Goal: Information Seeking & Learning: Learn about a topic

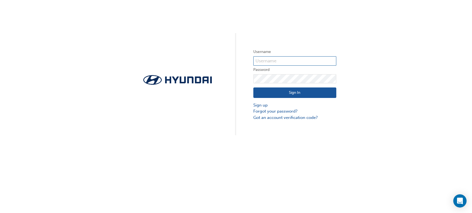
click at [287, 61] on input "text" at bounding box center [294, 60] width 83 height 9
type input "30274"
click at [282, 58] on input "30274" at bounding box center [294, 60] width 83 height 9
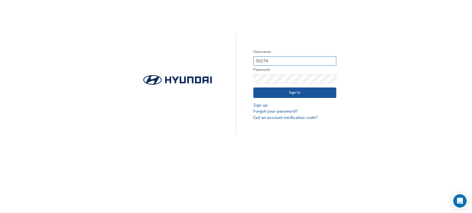
click at [286, 62] on input "30274" at bounding box center [294, 60] width 83 height 9
type input "30274"
click at [282, 94] on button "Sign In" at bounding box center [294, 93] width 83 height 11
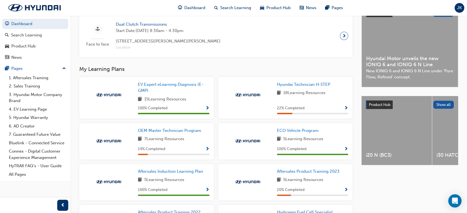
scroll to position [184, 0]
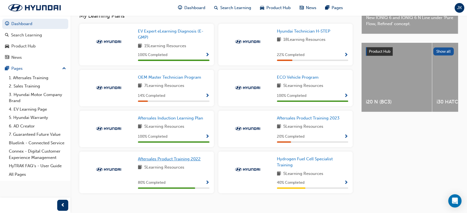
click at [165, 161] on span "Aftersales Product Training 2022" at bounding box center [169, 159] width 63 height 5
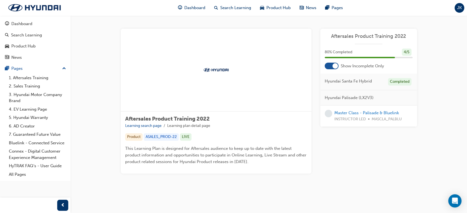
scroll to position [1, 0]
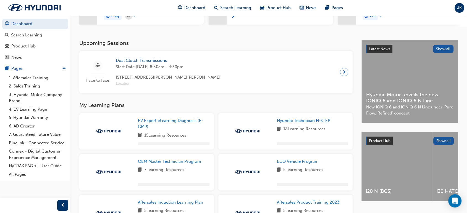
scroll to position [183, 0]
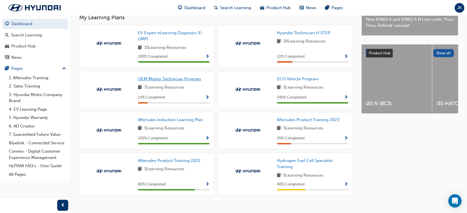
click at [177, 80] on span "OEM Master Technician Program" at bounding box center [169, 79] width 63 height 5
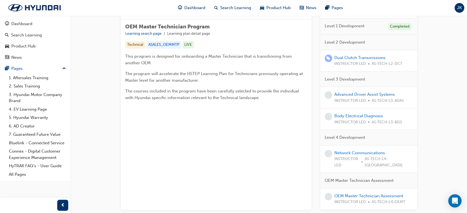
scroll to position [92, 0]
click at [355, 97] on link "Advanced Driver Assist Systems" at bounding box center [365, 94] width 61 height 5
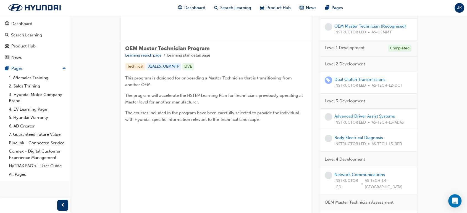
scroll to position [123, 0]
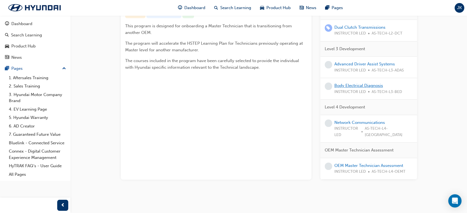
click at [355, 83] on link "Body Electrical Diagnosis" at bounding box center [359, 85] width 49 height 5
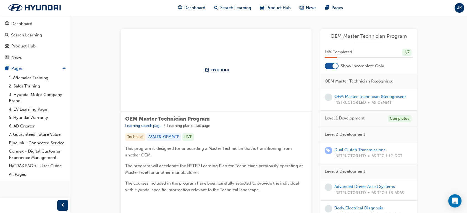
click at [377, 41] on div "OEM Master Technician Program" at bounding box center [369, 38] width 97 height 11
click at [381, 34] on span "OEM Master Technician Program" at bounding box center [369, 36] width 88 height 6
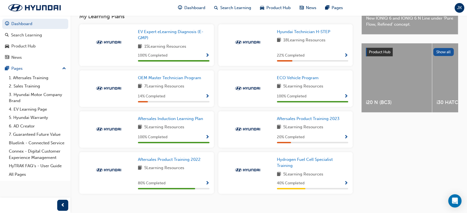
scroll to position [184, 0]
click at [204, 97] on div "14 % Completed" at bounding box center [174, 96] width 72 height 7
click at [210, 97] on div "OEM Master Technician Program 7 Learning Resources 14 % Completed" at bounding box center [146, 88] width 135 height 37
click at [207, 99] on span "Show Progress" at bounding box center [207, 96] width 4 height 5
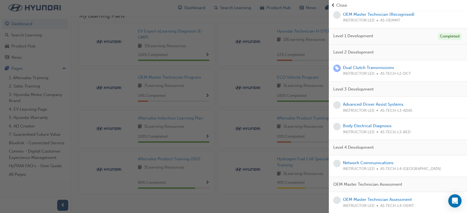
scroll to position [194, 0]
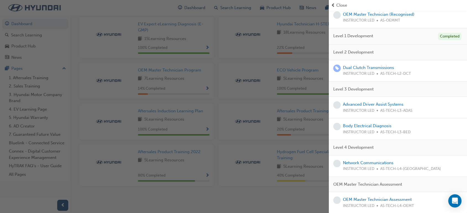
click at [260, 32] on div "button" at bounding box center [164, 106] width 329 height 213
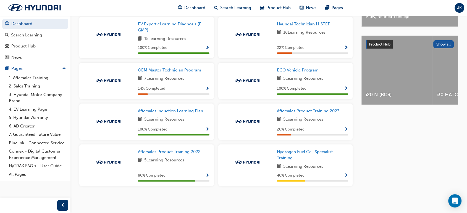
click at [155, 28] on link "EV Expert eLearning Diagnosis (E-GMP)" at bounding box center [174, 27] width 72 height 12
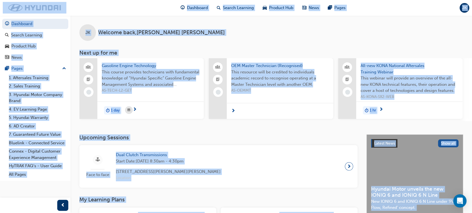
click at [155, 28] on div "JK Welcome back , [PERSON_NAME] Next up for me Gasoline Engine Technology This …" at bounding box center [236, 202] width 472 height 405
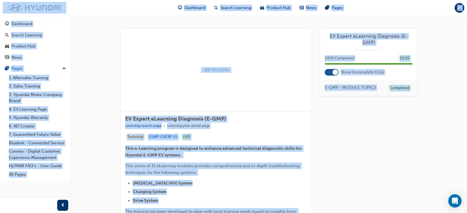
click at [377, 36] on span "EV Expert eLearning Diagnosis (E-GMP)" at bounding box center [369, 39] width 88 height 12
click at [368, 36] on span "EV Expert eLearning Diagnosis (E-GMP)" at bounding box center [369, 39] width 88 height 12
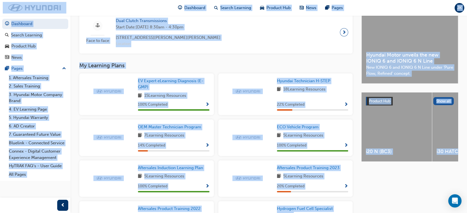
scroll to position [194, 0]
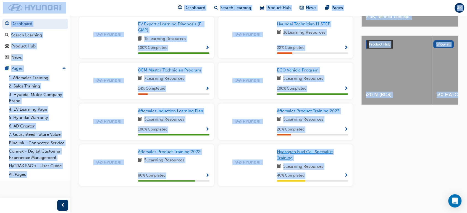
click at [317, 155] on link "Hydrogen Fuel Cell Specialist Training" at bounding box center [313, 155] width 72 height 12
